Goal: Task Accomplishment & Management: Use online tool/utility

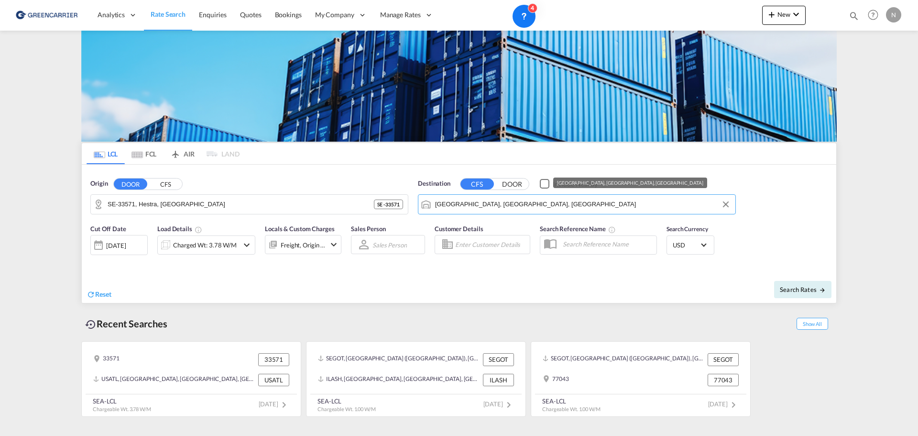
click at [481, 202] on input "[GEOGRAPHIC_DATA], [GEOGRAPHIC_DATA], [GEOGRAPHIC_DATA]" at bounding box center [583, 204] width 296 height 14
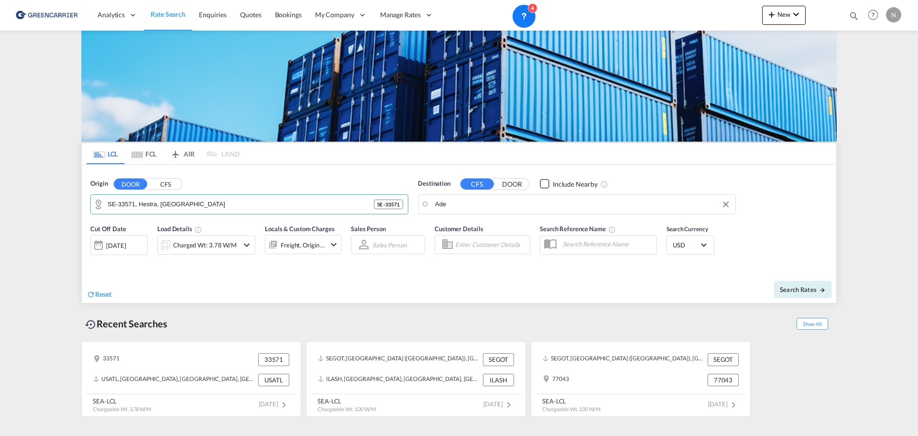
click at [471, 200] on body "Analytics Reports Dashboard Rate Search Enquiries Quotes Bookings" at bounding box center [459, 218] width 918 height 436
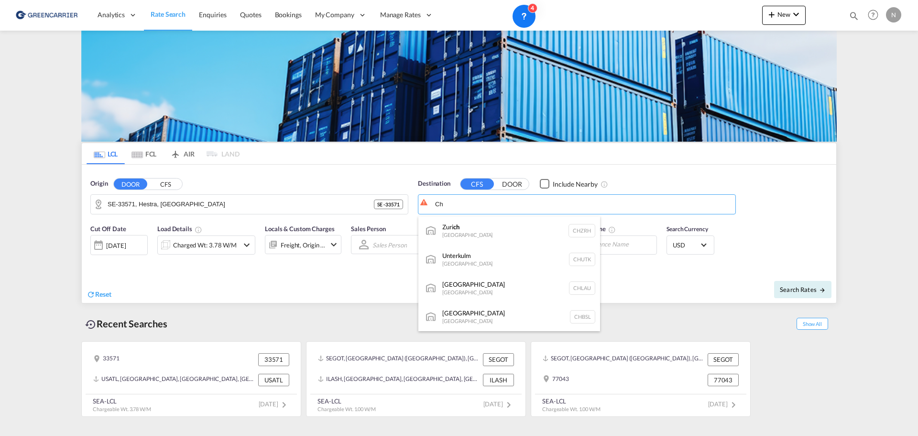
type input "C"
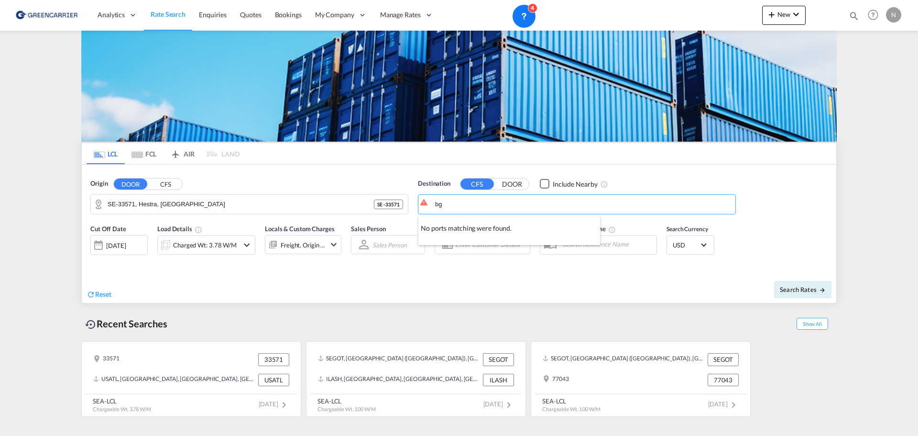
type input "b"
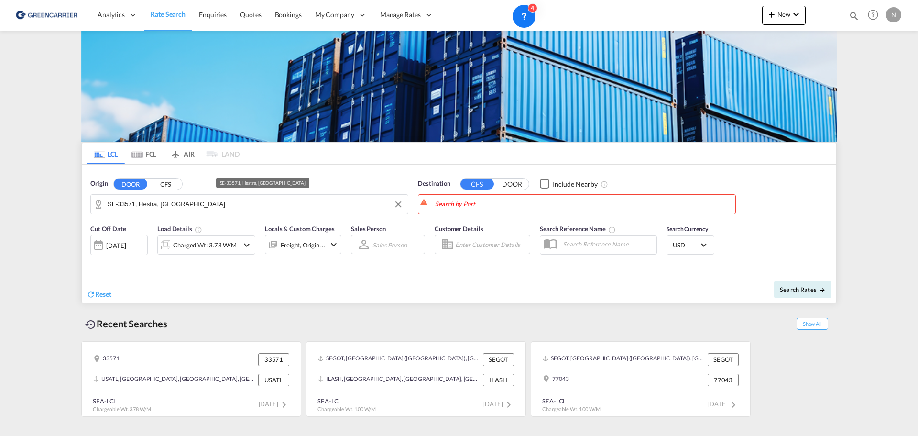
click at [214, 197] on input "SE-33571, Hestra, [GEOGRAPHIC_DATA]" at bounding box center [256, 204] width 296 height 14
click at [165, 183] on button "CFS" at bounding box center [165, 183] width 33 height 11
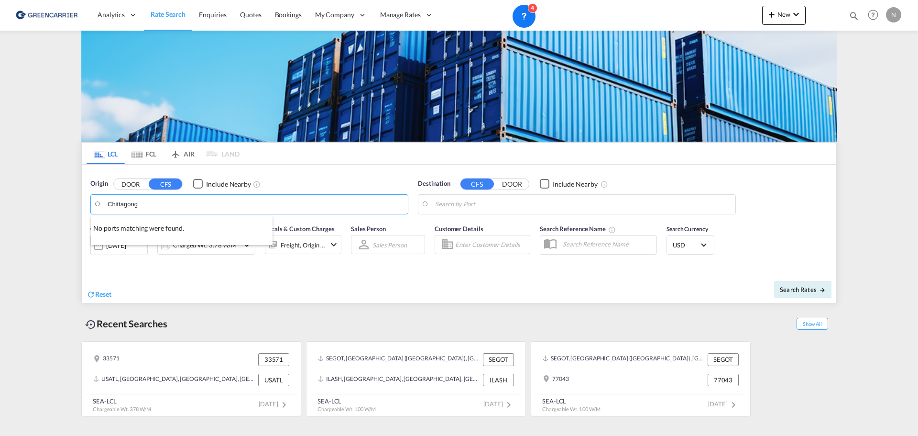
type input "V"
type input "C"
click at [471, 201] on body "Analytics Reports Dashboard Rate Search Enquiries Quotes Bookings" at bounding box center [459, 218] width 918 height 436
click at [465, 206] on input "Pnom" at bounding box center [583, 204] width 296 height 14
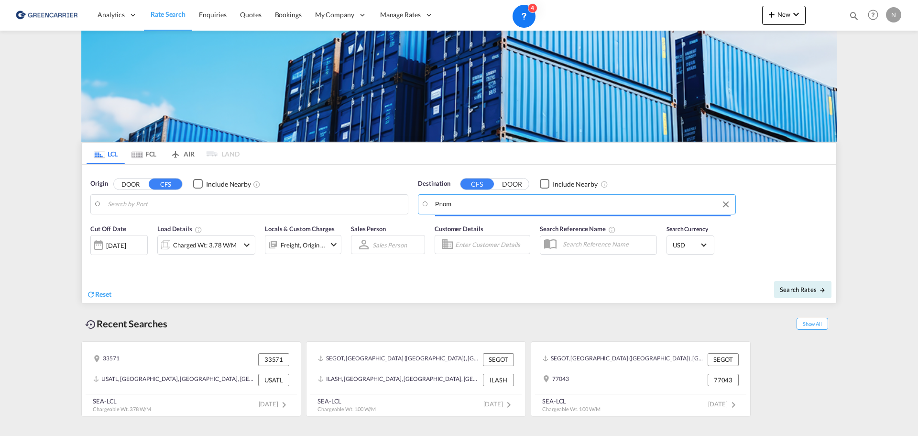
click at [440, 205] on input "Pnom" at bounding box center [583, 204] width 296 height 14
click at [457, 203] on input "Pnom" at bounding box center [583, 204] width 296 height 14
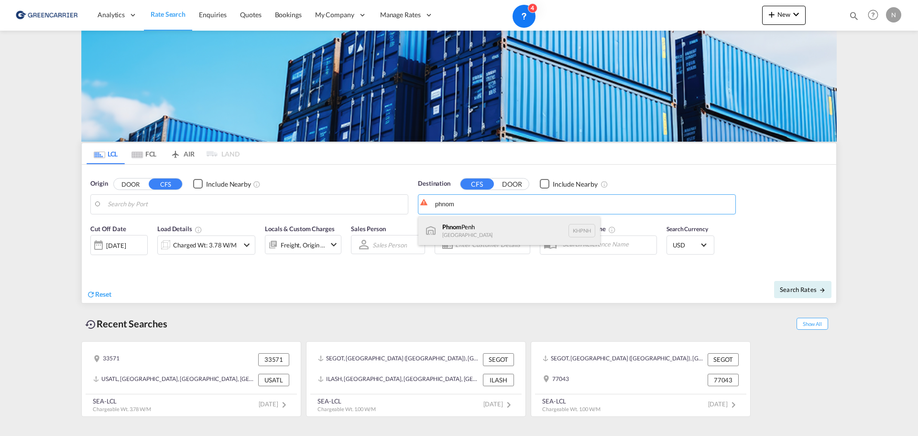
click at [487, 224] on div "[GEOGRAPHIC_DATA] [GEOGRAPHIC_DATA] KHPNH" at bounding box center [510, 230] width 182 height 29
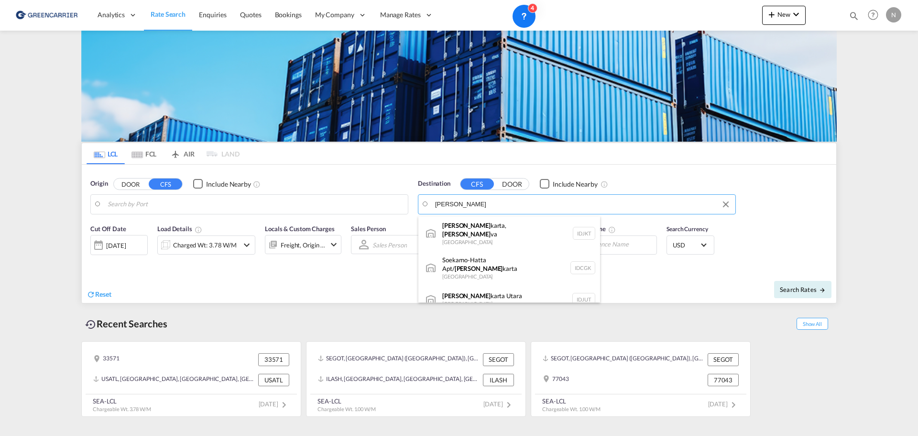
type input "J"
type input "Suraba"
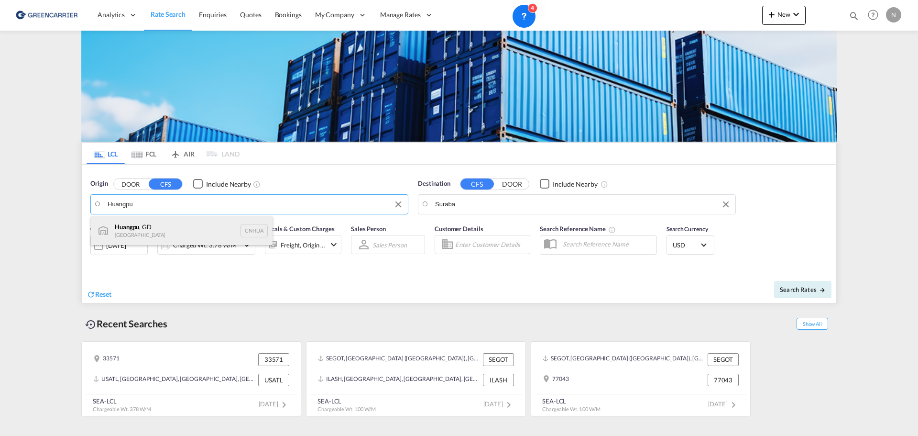
click at [190, 236] on div "[GEOGRAPHIC_DATA] , GD [GEOGRAPHIC_DATA] CNHUA" at bounding box center [182, 230] width 182 height 29
type input "[GEOGRAPHIC_DATA]"
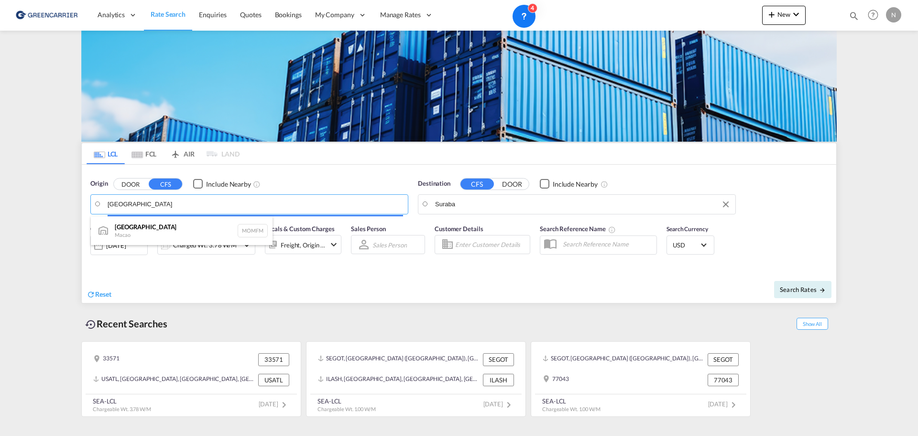
drag, startPoint x: 142, startPoint y: 202, endPoint x: 102, endPoint y: 201, distance: 39.2
click at [102, 201] on body "Analytics Reports Dashboard Rate Search Enquiries Quotes Bookings" at bounding box center [459, 218] width 918 height 436
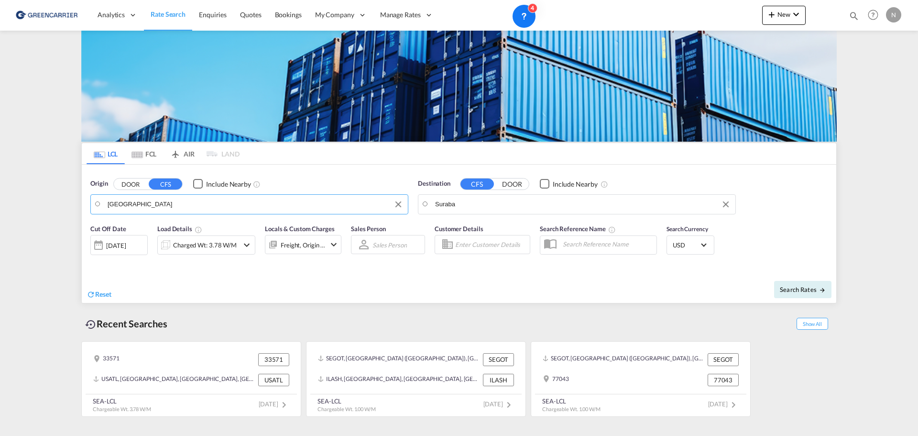
click at [122, 202] on input "[GEOGRAPHIC_DATA]" at bounding box center [256, 204] width 296 height 14
type input "S"
click at [200, 229] on div "[PERSON_NAME], GX China CNZGA" at bounding box center [182, 230] width 182 height 29
click at [112, 204] on body "Analytics Reports Dashboard Rate Search Enquiries Quotes Bookings" at bounding box center [459, 218] width 918 height 436
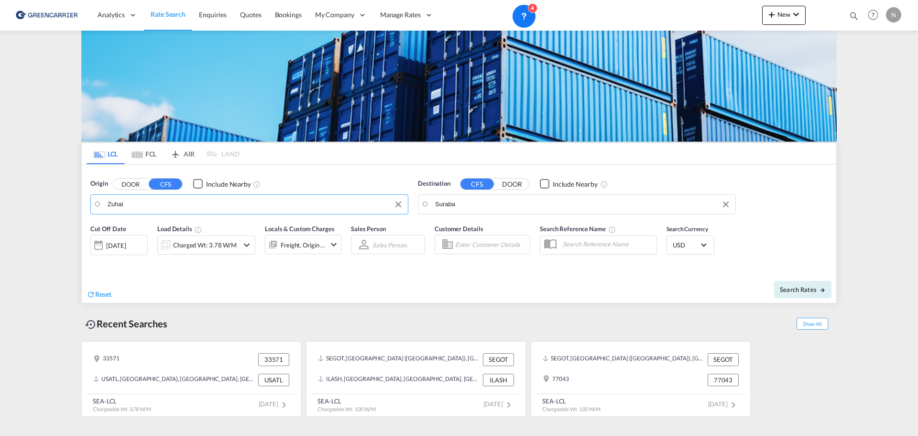
click at [112, 204] on input "Zuhai" at bounding box center [256, 204] width 296 height 14
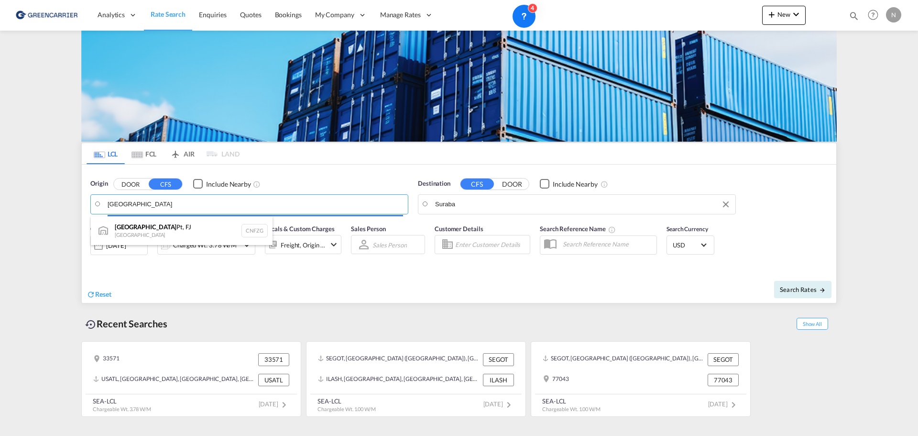
drag, startPoint x: 146, startPoint y: 204, endPoint x: 80, endPoint y: 199, distance: 66.7
click at [80, 199] on body "Analytics Reports Dashboard Rate Search Enquiries Quotes Bookings" at bounding box center [459, 218] width 918 height 436
click at [121, 203] on body "Analytics Reports Dashboard Rate Search Enquiries Quotes Bookings" at bounding box center [459, 218] width 918 height 436
click at [158, 204] on body "Analytics Reports Dashboard Rate Search Enquiries Quotes Bookings" at bounding box center [459, 218] width 918 height 436
click at [158, 204] on input "Jiangmen" at bounding box center [256, 204] width 296 height 14
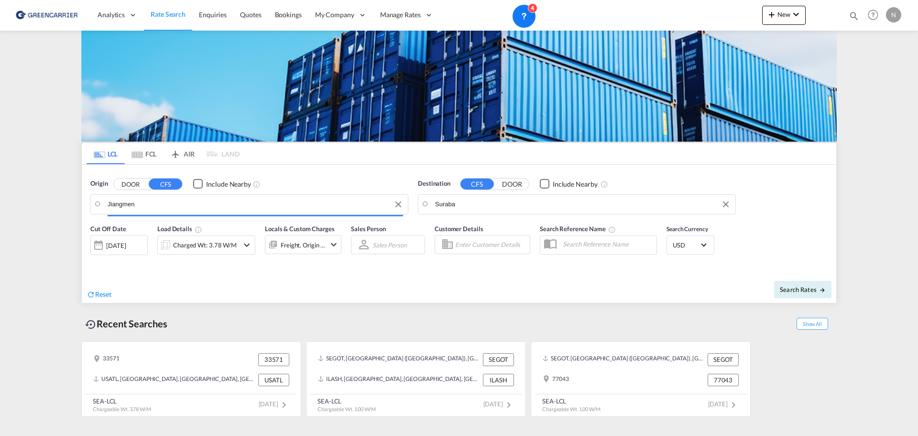
click at [158, 204] on input "Jiangmen" at bounding box center [256, 204] width 296 height 14
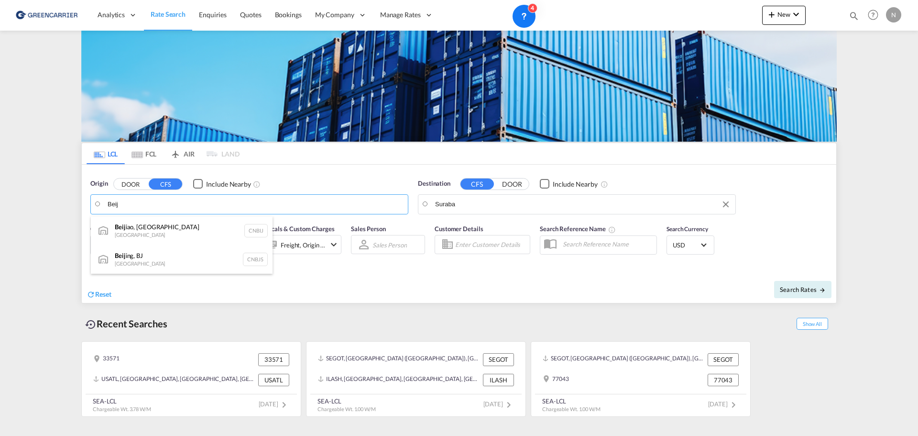
type input "Beij"
click at [113, 206] on md-icon "Clear Input" at bounding box center [113, 206] width 11 height 11
type input "[GEOGRAPHIC_DATA]"
